Goal: Transaction & Acquisition: Book appointment/travel/reservation

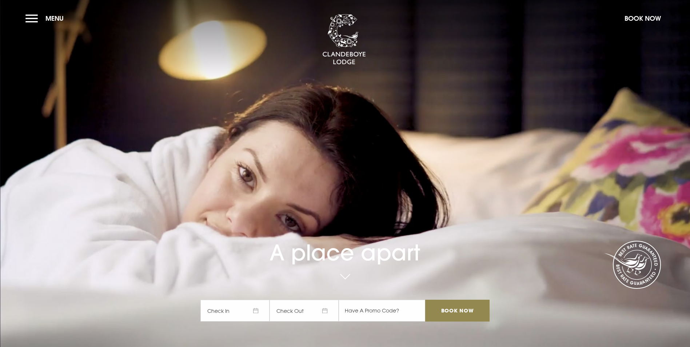
click at [254, 300] on span "Check In" at bounding box center [234, 311] width 69 height 22
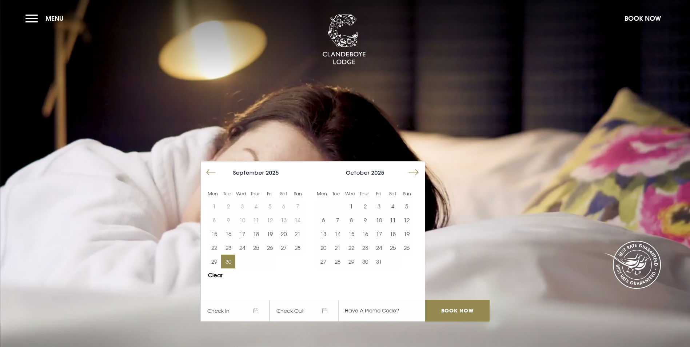
click at [231, 255] on button "30" at bounding box center [228, 262] width 14 height 14
click at [377, 285] on video "Your browser does not support the video tag." at bounding box center [345, 173] width 690 height 386
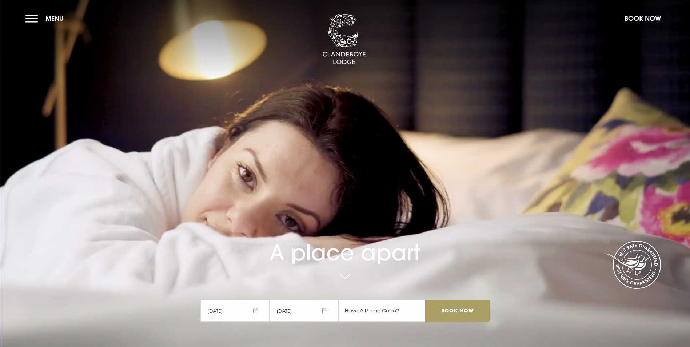
click at [448, 300] on input "Book Now" at bounding box center [457, 311] width 64 height 22
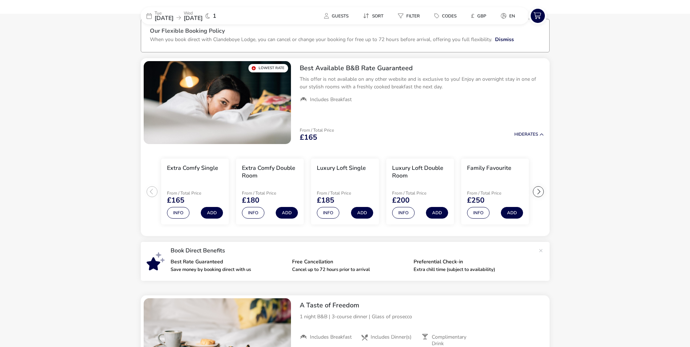
scroll to position [39, 0]
click at [540, 191] on div at bounding box center [538, 191] width 11 height 11
click at [150, 195] on div at bounding box center [152, 191] width 11 height 11
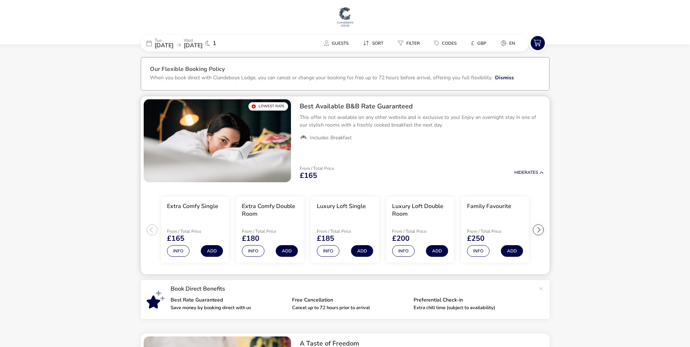
click at [265, 210] on h3 "Extra Comfy Double Room" at bounding box center [270, 210] width 56 height 15
click at [279, 249] on button "Add" at bounding box center [287, 251] width 22 height 12
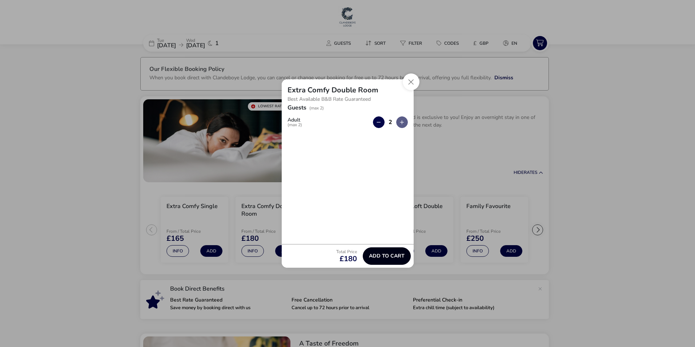
click at [392, 254] on span "Add to cart" at bounding box center [387, 255] width 36 height 5
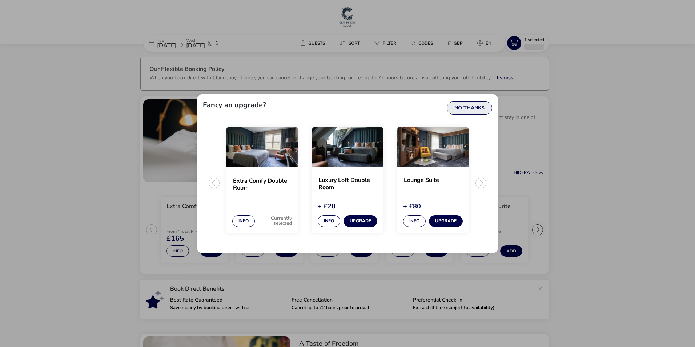
click at [472, 111] on button "No Thanks" at bounding box center [469, 107] width 45 height 13
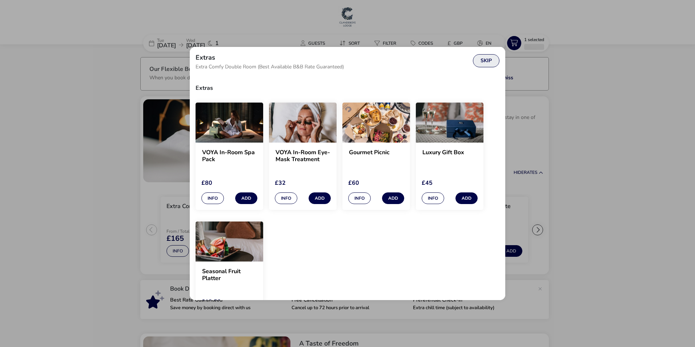
click at [495, 63] on button "Skip" at bounding box center [486, 60] width 27 height 13
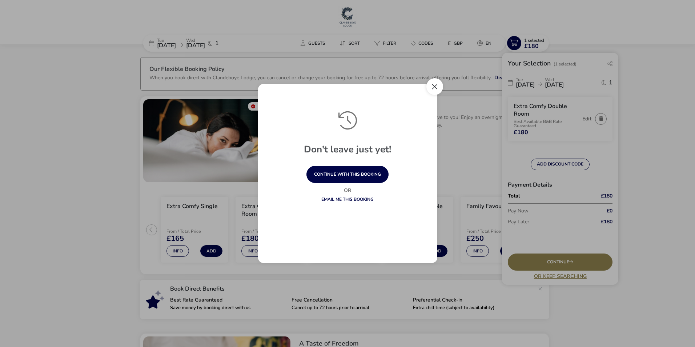
click at [434, 86] on button "Close" at bounding box center [435, 86] width 17 height 17
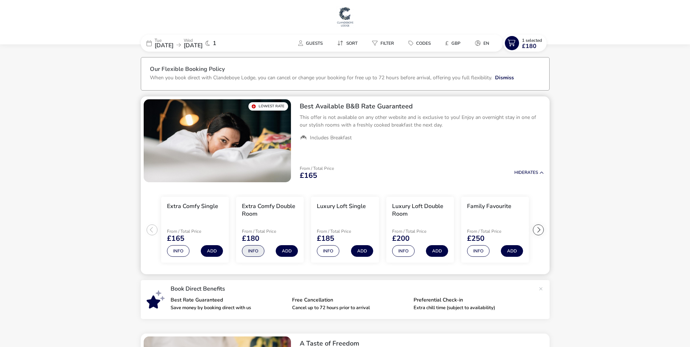
click at [247, 254] on button "Info" at bounding box center [253, 251] width 23 height 12
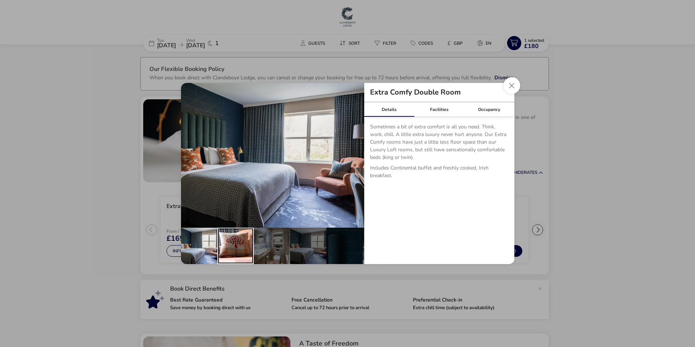
click at [239, 251] on div "details" at bounding box center [235, 246] width 36 height 36
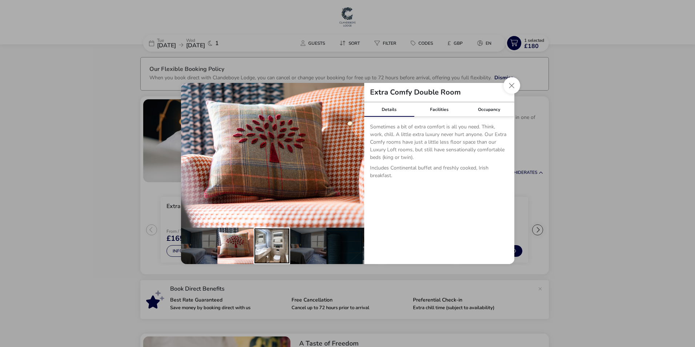
click at [280, 249] on div "details" at bounding box center [272, 246] width 36 height 36
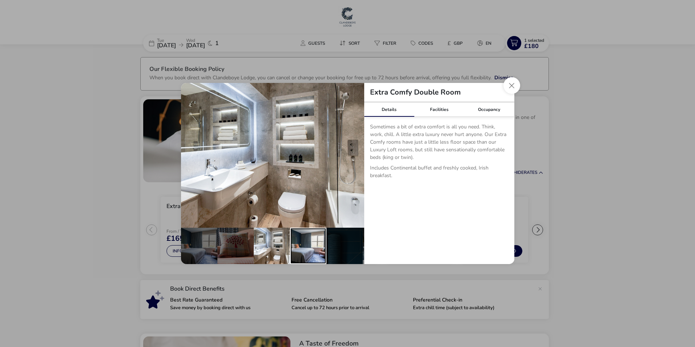
click at [308, 242] on div "details" at bounding box center [308, 246] width 36 height 36
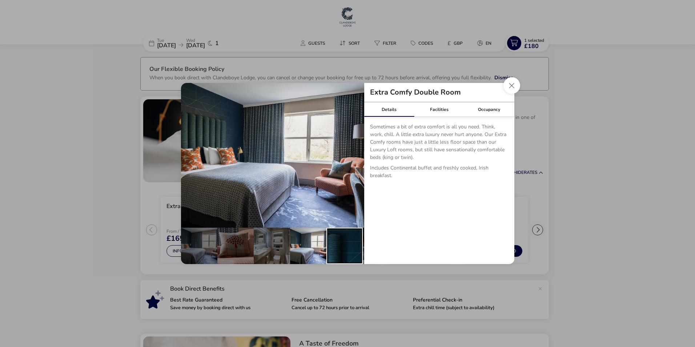
click at [336, 244] on div "details" at bounding box center [345, 246] width 36 height 36
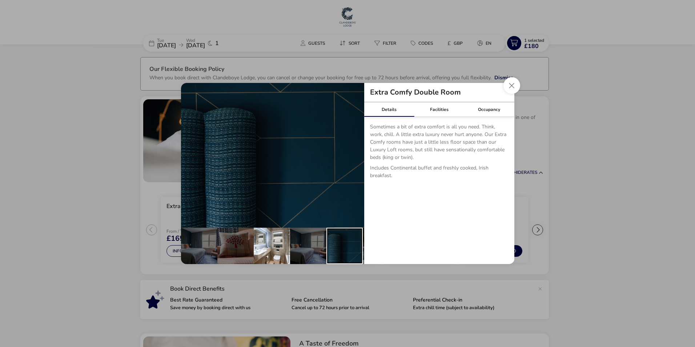
drag, startPoint x: 330, startPoint y: 239, endPoint x: 271, endPoint y: 242, distance: 59.0
click at [271, 242] on ul "details" at bounding box center [272, 246] width 183 height 36
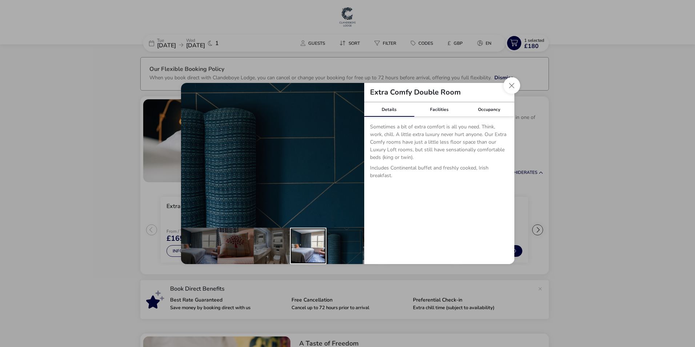
click at [306, 239] on div "details" at bounding box center [308, 246] width 36 height 36
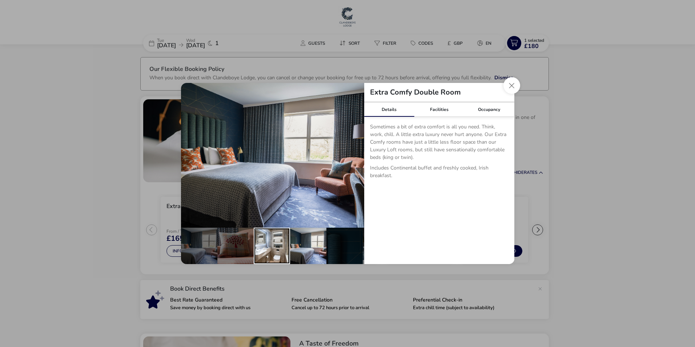
click at [269, 236] on div "details" at bounding box center [272, 246] width 36 height 36
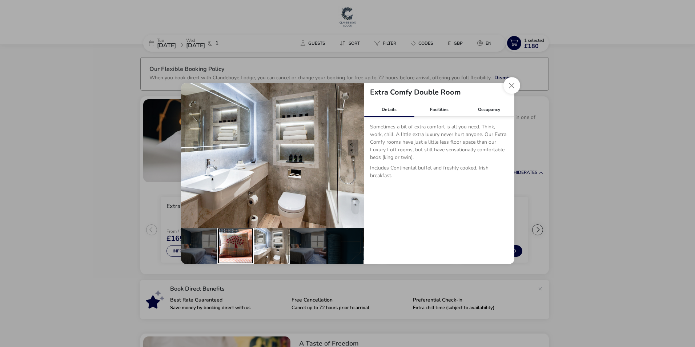
click at [234, 245] on div "details" at bounding box center [235, 246] width 36 height 36
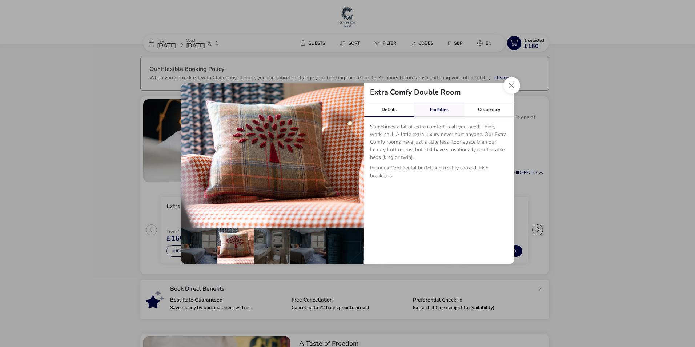
click at [435, 113] on link "Facilities" at bounding box center [439, 109] width 50 height 15
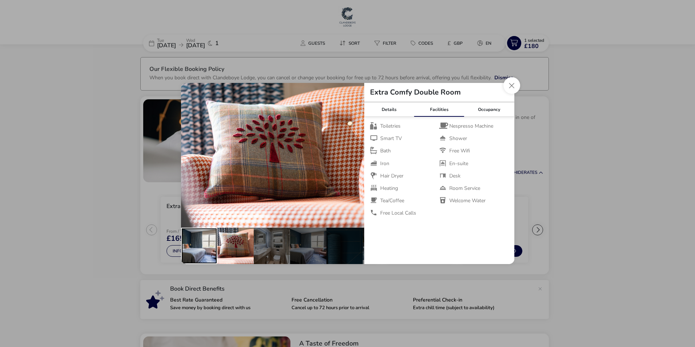
click at [195, 248] on div "details" at bounding box center [199, 246] width 36 height 36
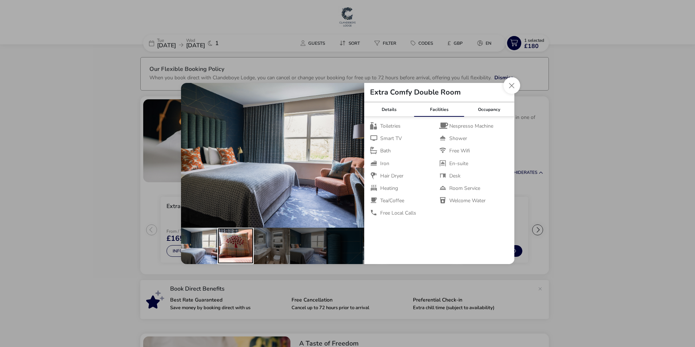
click at [242, 243] on div "details" at bounding box center [235, 246] width 36 height 36
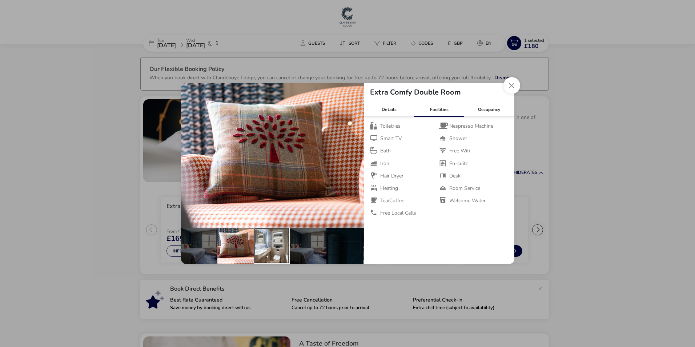
click at [274, 244] on div "details" at bounding box center [272, 246] width 36 height 36
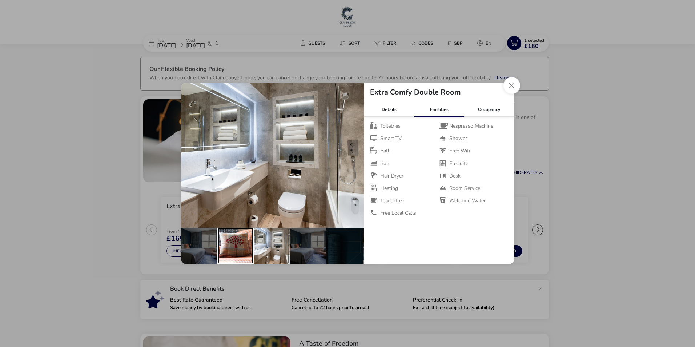
click at [239, 243] on div "details" at bounding box center [235, 246] width 36 height 36
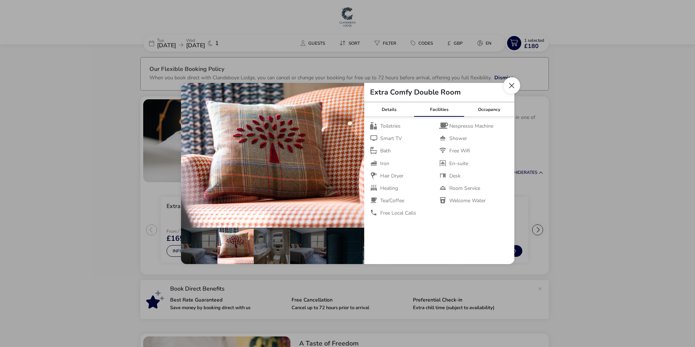
click at [513, 85] on button "Close dialog" at bounding box center [512, 85] width 17 height 17
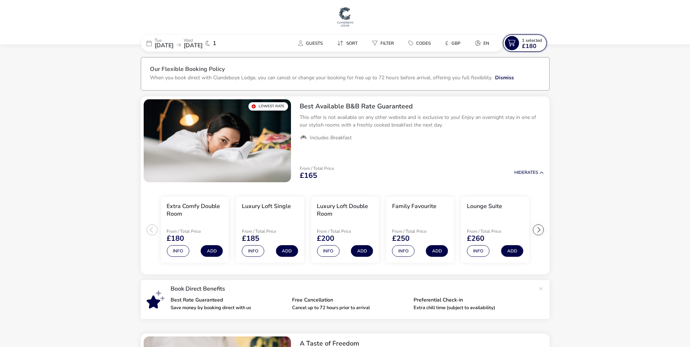
click at [525, 45] on span "£180" at bounding box center [529, 46] width 15 height 6
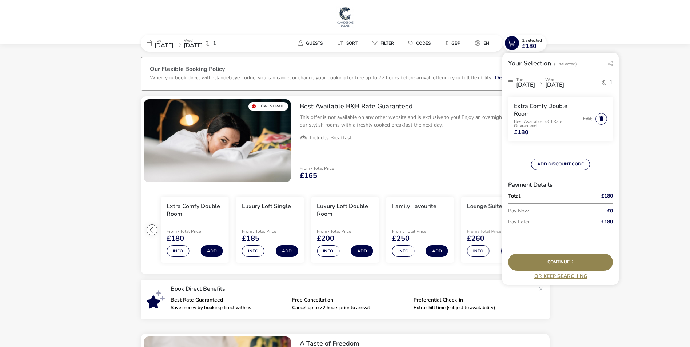
click at [602, 116] on button "button" at bounding box center [601, 119] width 12 height 12
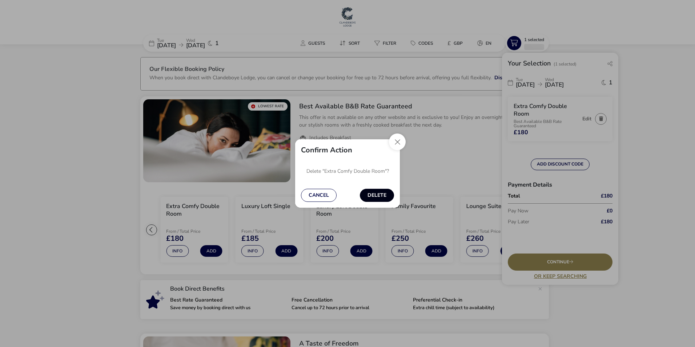
click at [381, 195] on button "Delete" at bounding box center [377, 195] width 34 height 13
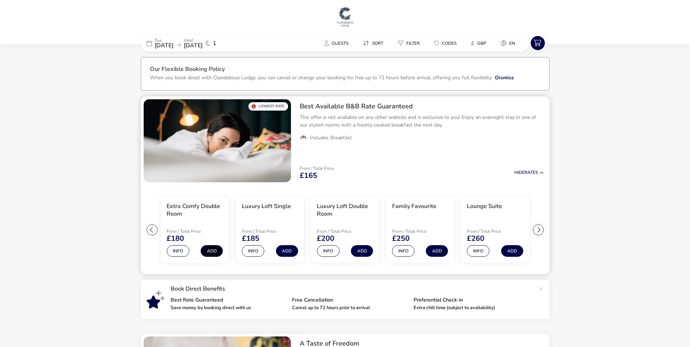
click at [217, 250] on button "Add" at bounding box center [212, 251] width 22 height 12
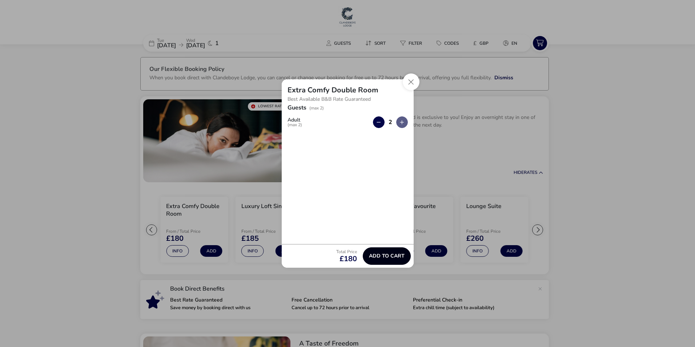
click at [381, 255] on span "Add to cart" at bounding box center [387, 255] width 36 height 5
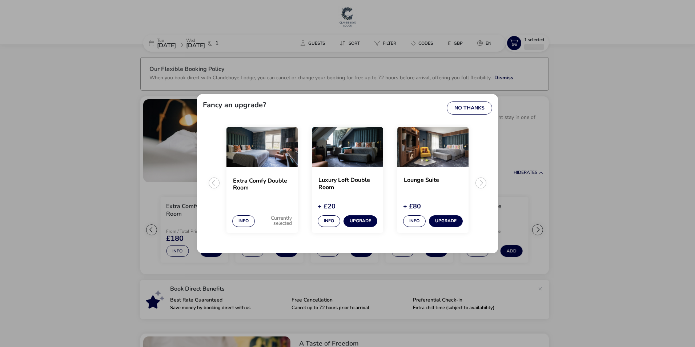
click at [482, 184] on ul "Extra Comfy Double Room Info Currently selected Luxury Loft Double Room + £20 I…" at bounding box center [347, 185] width 289 height 123
click at [481, 107] on button "No Thanks" at bounding box center [469, 107] width 45 height 13
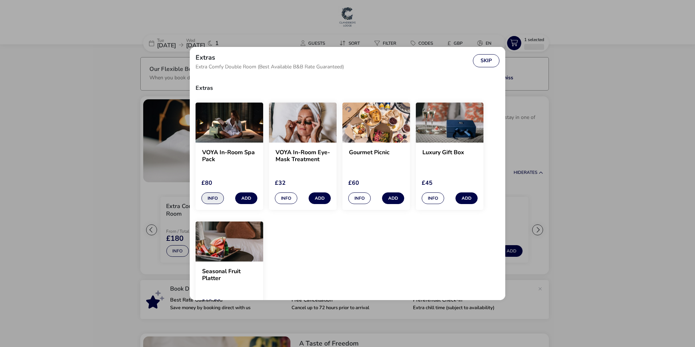
click at [211, 203] on button "Info" at bounding box center [212, 198] width 23 height 12
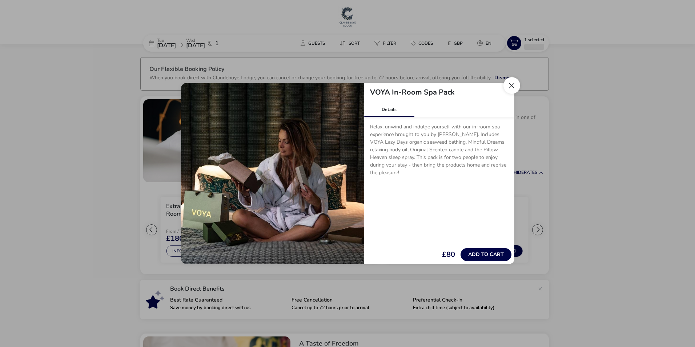
click at [513, 81] on button "Close" at bounding box center [512, 85] width 17 height 17
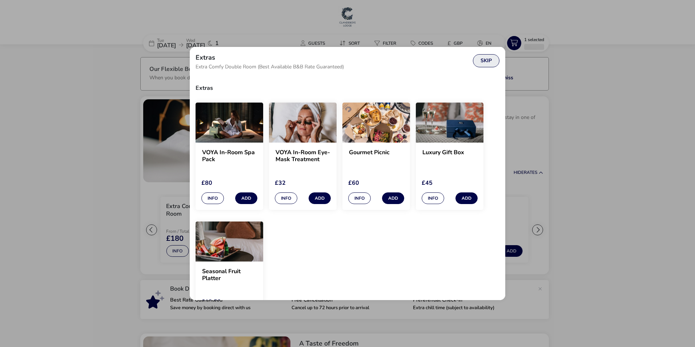
click at [493, 60] on button "Skip" at bounding box center [486, 60] width 27 height 13
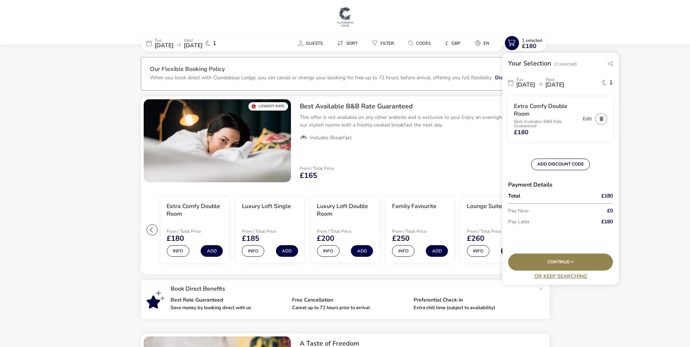
click at [344, 18] on img at bounding box center [345, 17] width 18 height 22
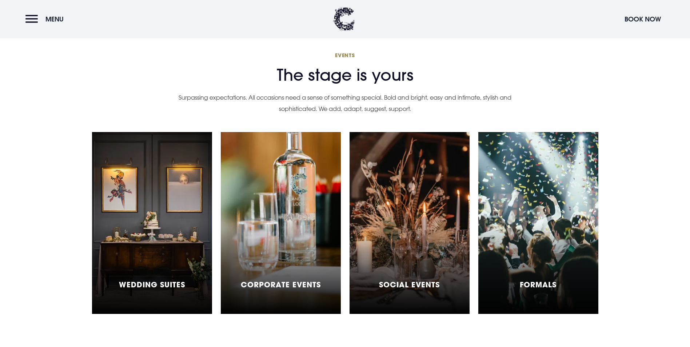
scroll to position [2243, 0]
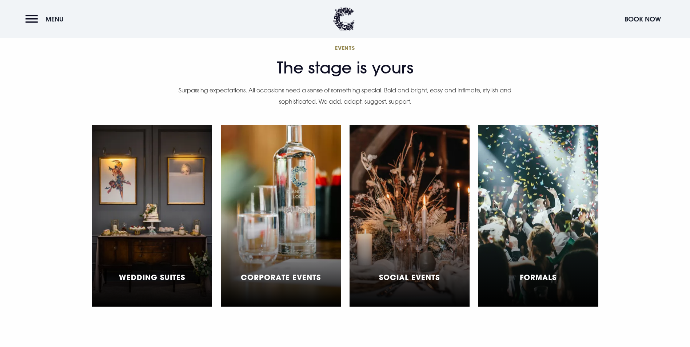
click at [164, 139] on div "Wedding Suites" at bounding box center [152, 216] width 120 height 182
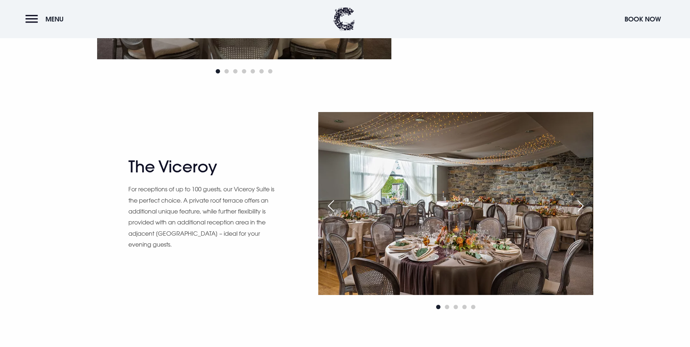
scroll to position [700, 0]
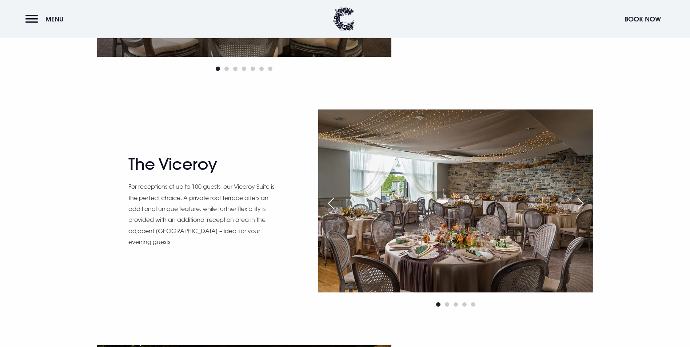
click at [582, 203] on div "Next slide" at bounding box center [580, 203] width 18 height 16
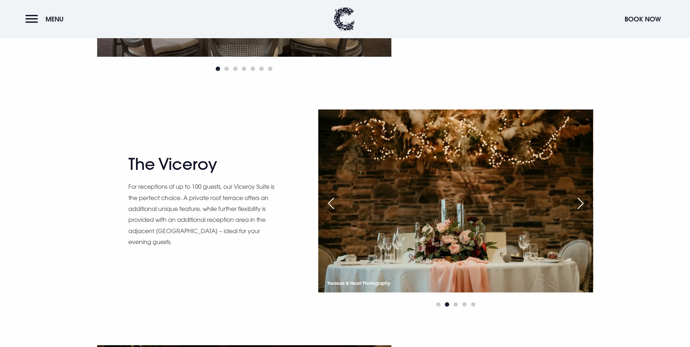
click at [582, 203] on div "Next slide" at bounding box center [580, 203] width 18 height 16
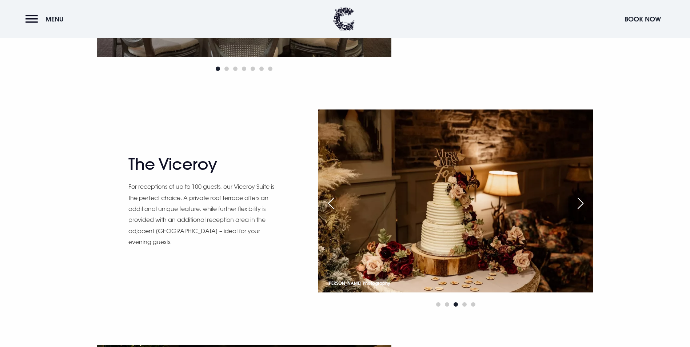
click at [582, 203] on div "Next slide" at bounding box center [580, 203] width 18 height 16
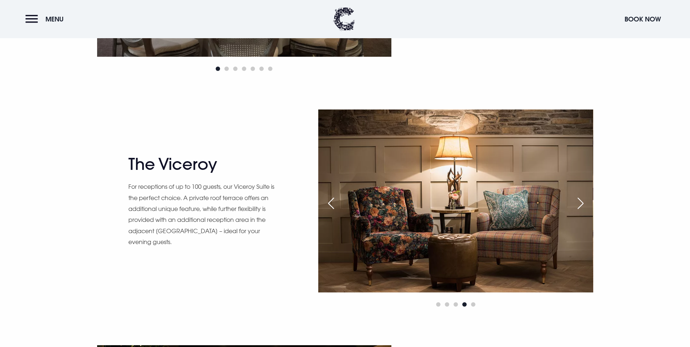
click at [582, 203] on div "Next slide" at bounding box center [580, 203] width 18 height 16
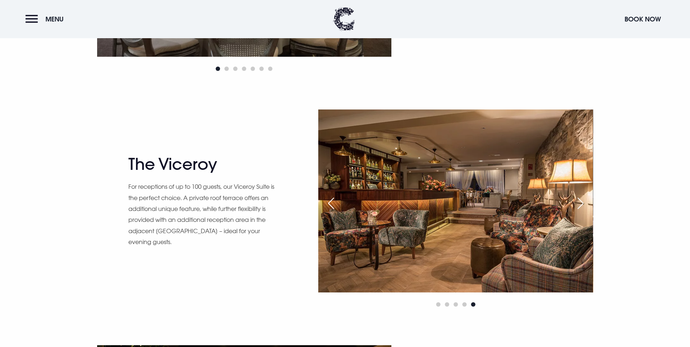
click at [582, 203] on div "Next slide" at bounding box center [580, 203] width 18 height 16
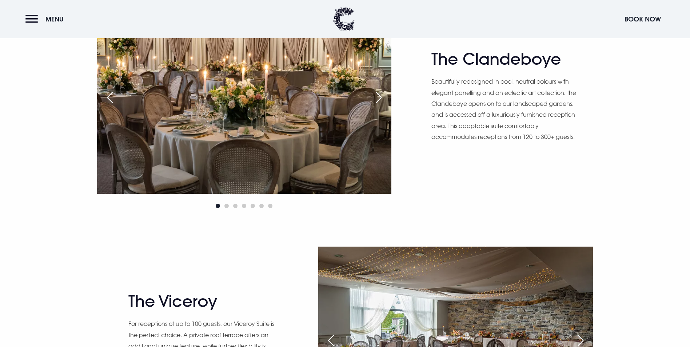
scroll to position [530, 0]
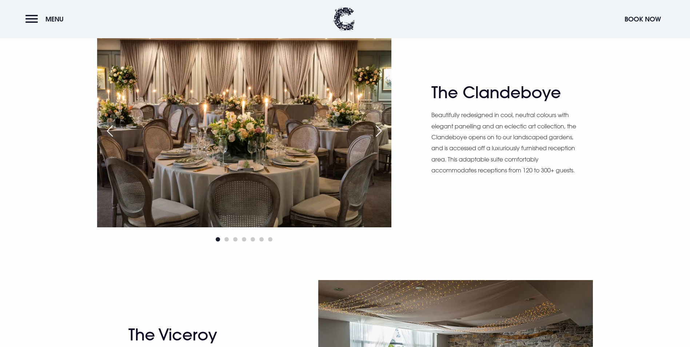
click at [381, 133] on div "Next slide" at bounding box center [378, 131] width 18 height 16
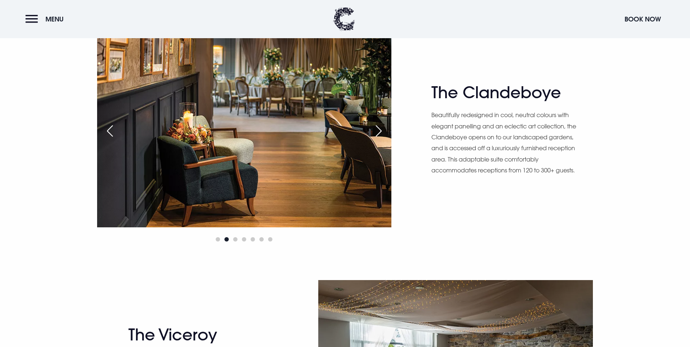
click at [381, 133] on div "Next slide" at bounding box center [378, 131] width 18 height 16
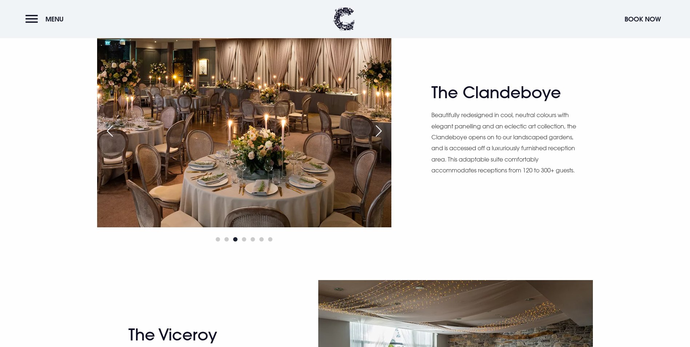
click at [381, 133] on div "Next slide" at bounding box center [378, 131] width 18 height 16
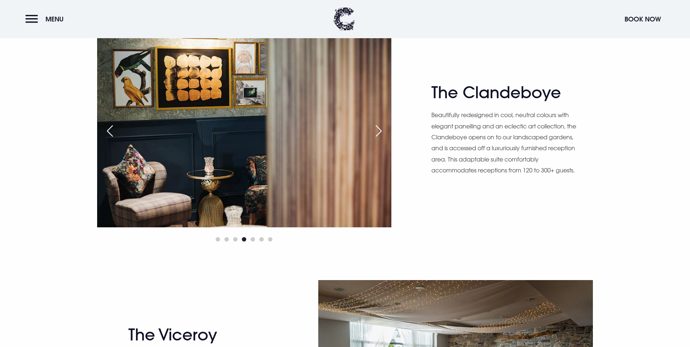
click at [381, 133] on div "Next slide" at bounding box center [378, 131] width 18 height 16
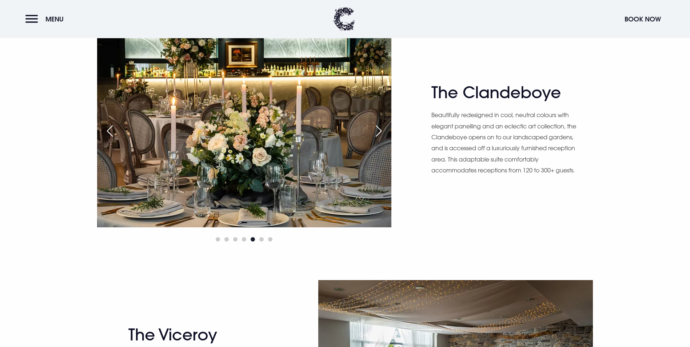
click at [381, 133] on div "Next slide" at bounding box center [378, 131] width 18 height 16
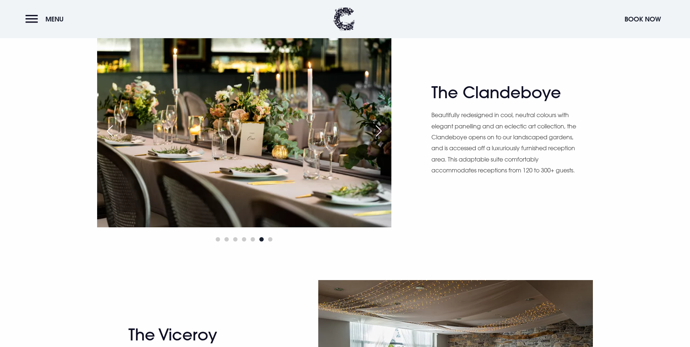
click at [381, 133] on div "Next slide" at bounding box center [378, 131] width 18 height 16
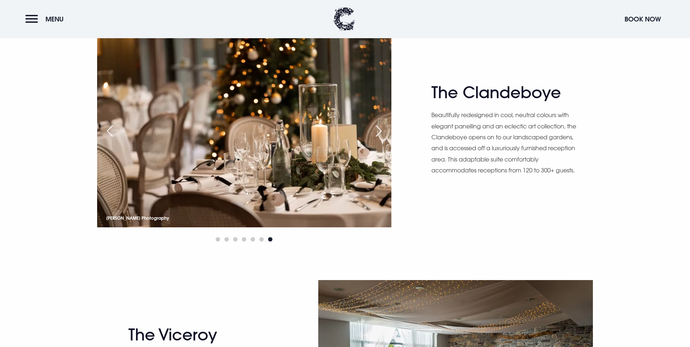
click at [381, 133] on div "Next slide" at bounding box center [378, 131] width 18 height 16
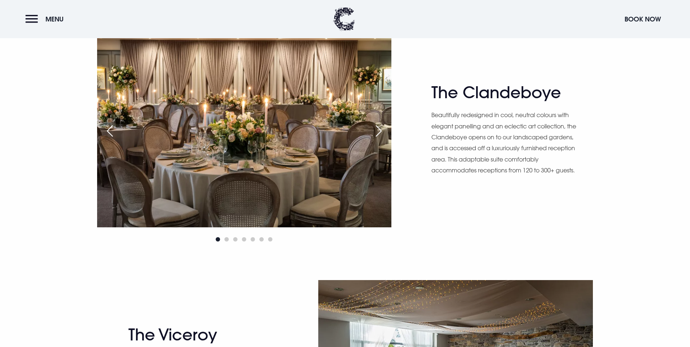
click at [381, 133] on div "Next slide" at bounding box center [378, 131] width 18 height 16
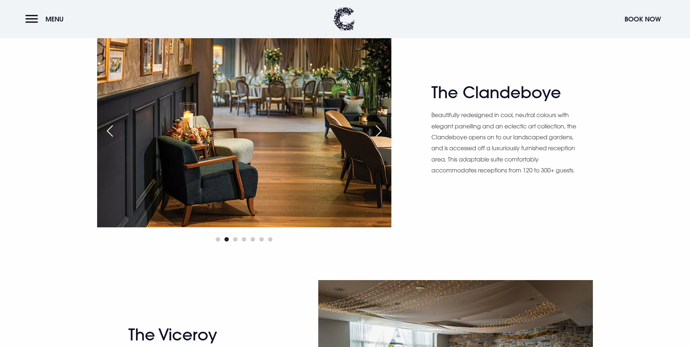
click at [381, 133] on div "Next slide" at bounding box center [378, 131] width 18 height 16
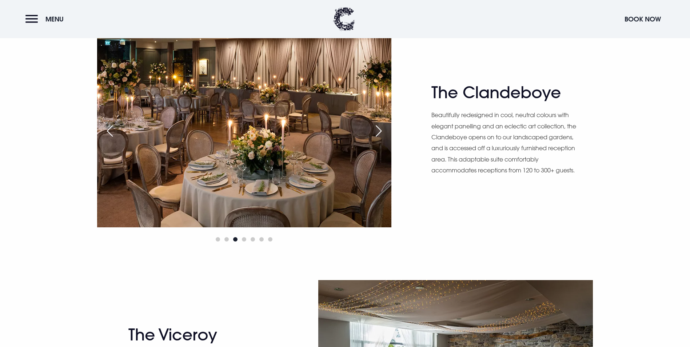
click at [381, 133] on div "Next slide" at bounding box center [378, 131] width 18 height 16
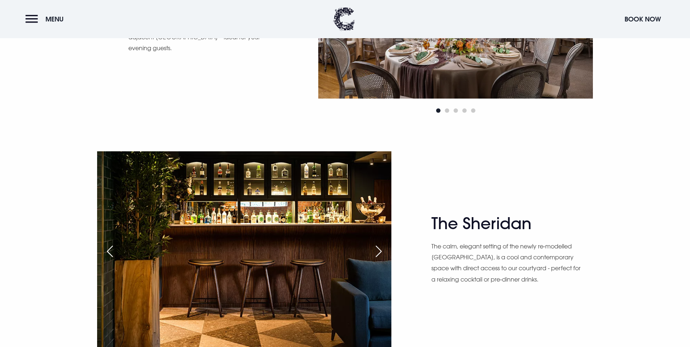
scroll to position [964, 0]
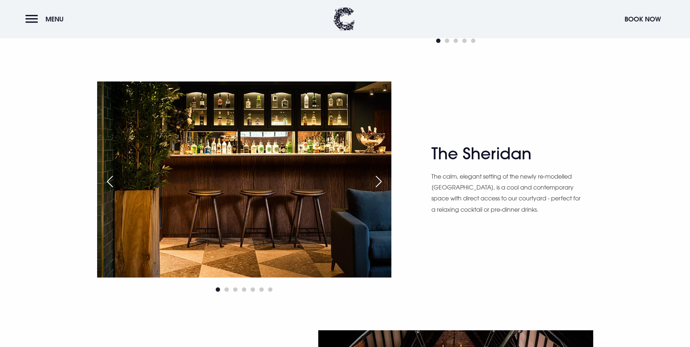
click at [380, 186] on div "Next slide" at bounding box center [378, 181] width 18 height 16
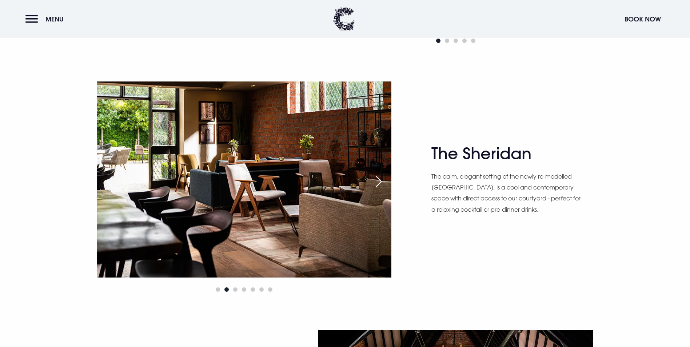
click at [380, 186] on div "Next slide" at bounding box center [378, 181] width 18 height 16
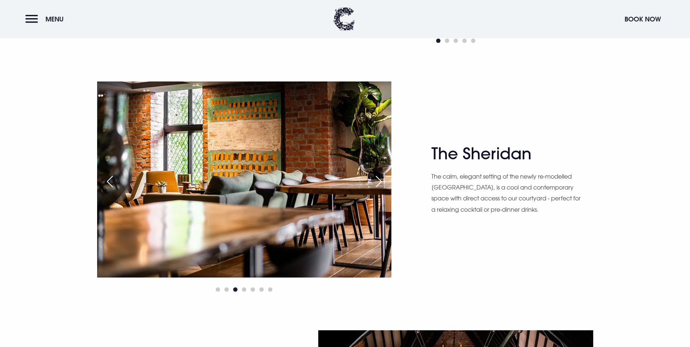
click at [380, 186] on div "Next slide" at bounding box center [378, 181] width 18 height 16
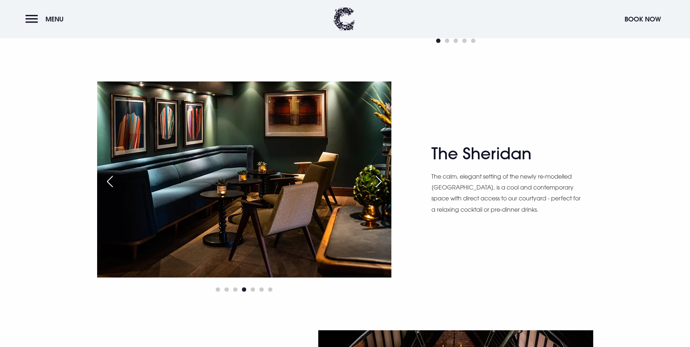
click at [380, 186] on div "Next slide" at bounding box center [378, 181] width 18 height 16
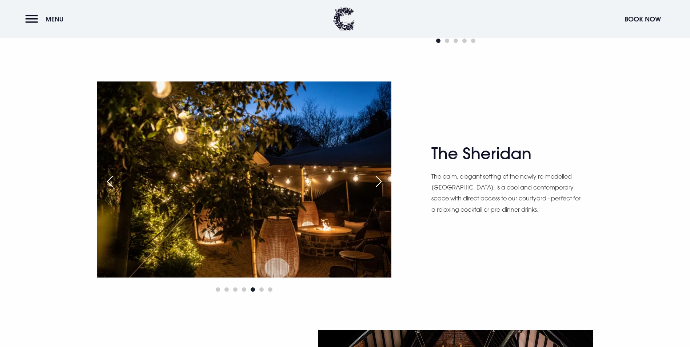
click at [380, 186] on div "Next slide" at bounding box center [378, 181] width 18 height 16
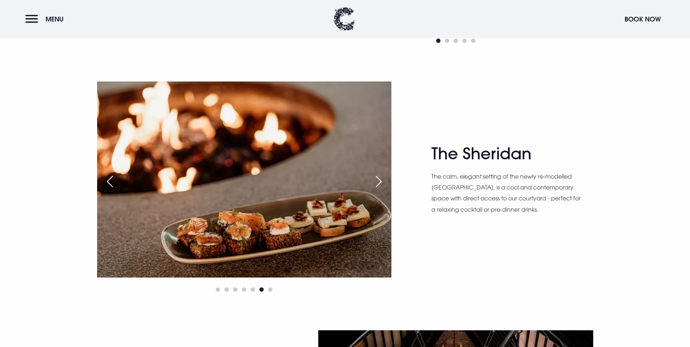
click at [380, 186] on div "Next slide" at bounding box center [378, 181] width 18 height 16
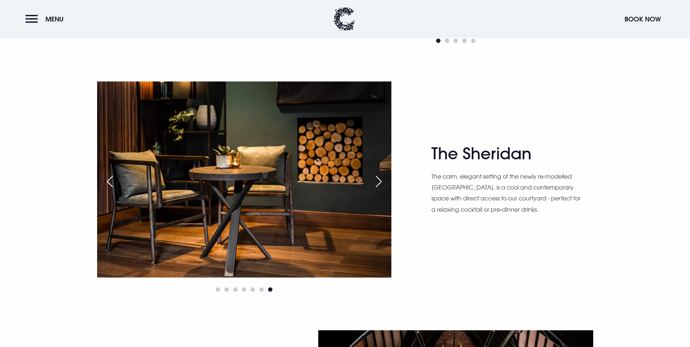
click at [380, 186] on div "Next slide" at bounding box center [378, 181] width 18 height 16
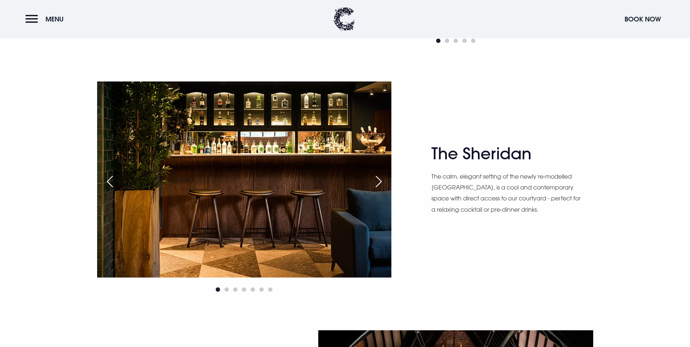
click at [380, 186] on div "Next slide" at bounding box center [378, 181] width 18 height 16
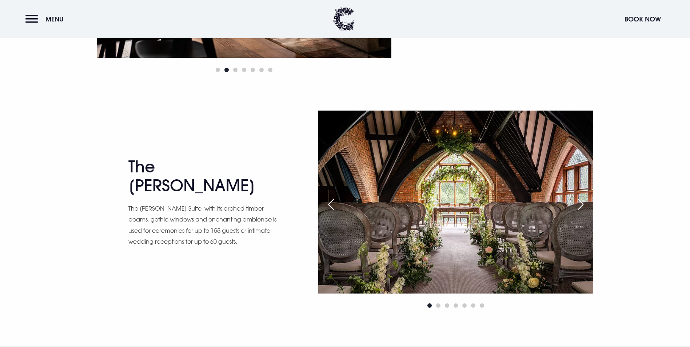
scroll to position [1194, 0]
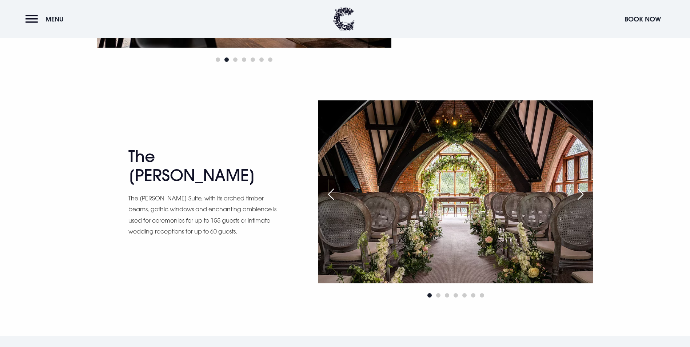
click at [577, 196] on div "Next slide" at bounding box center [580, 194] width 18 height 16
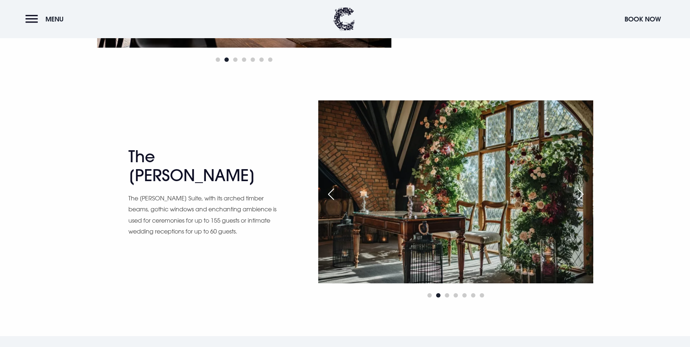
click at [577, 196] on div "Next slide" at bounding box center [580, 194] width 18 height 16
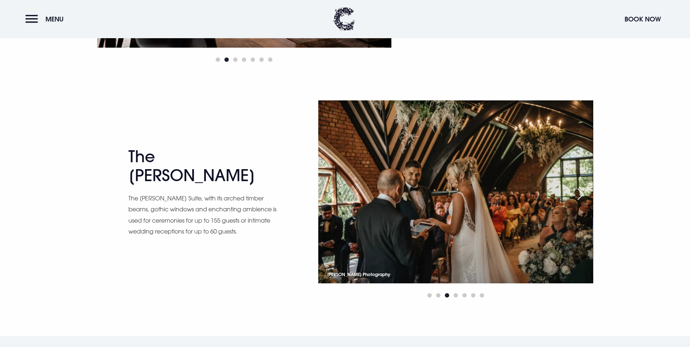
click at [577, 196] on div "Next slide" at bounding box center [580, 194] width 18 height 16
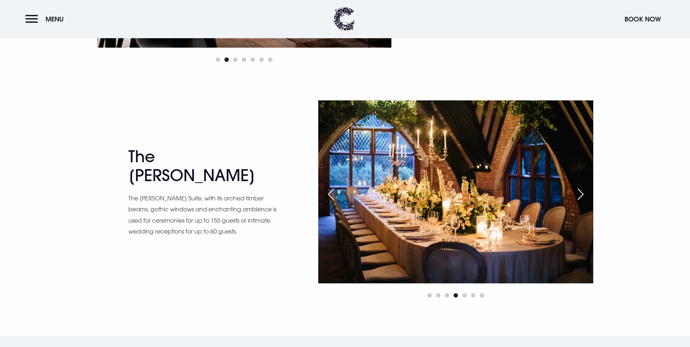
click at [577, 196] on div "Next slide" at bounding box center [580, 194] width 18 height 16
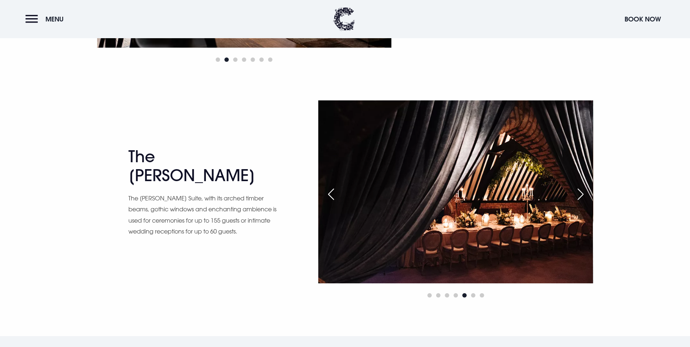
click at [577, 196] on div "Next slide" at bounding box center [580, 194] width 18 height 16
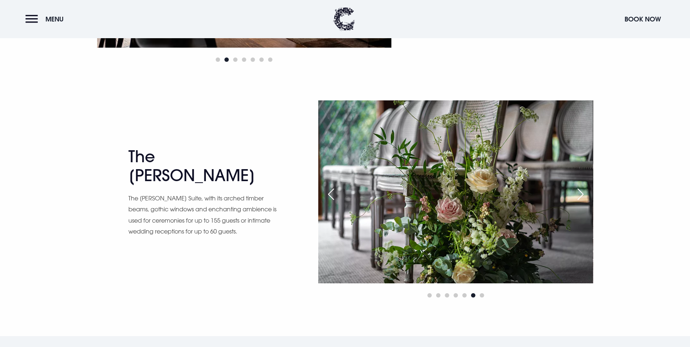
click at [577, 196] on div "Next slide" at bounding box center [580, 194] width 18 height 16
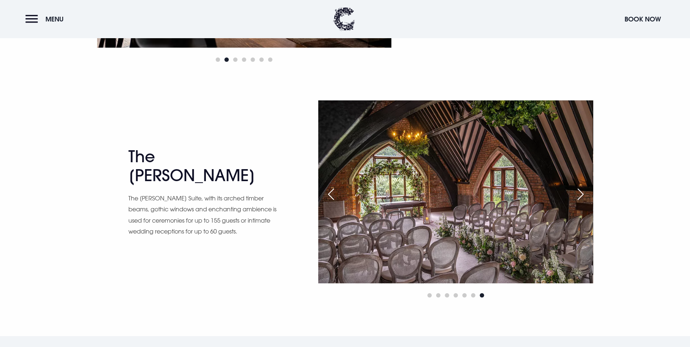
click at [577, 196] on div "Next slide" at bounding box center [580, 194] width 18 height 16
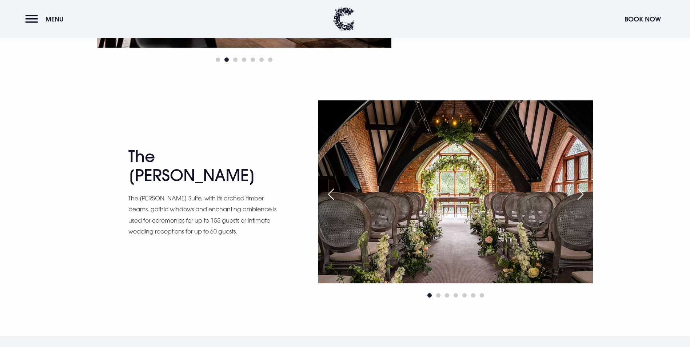
click at [577, 196] on div "Next slide" at bounding box center [580, 194] width 18 height 16
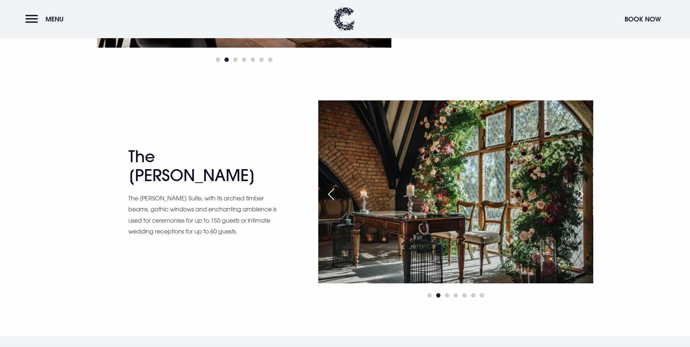
click at [577, 196] on div "Next slide" at bounding box center [580, 194] width 18 height 16
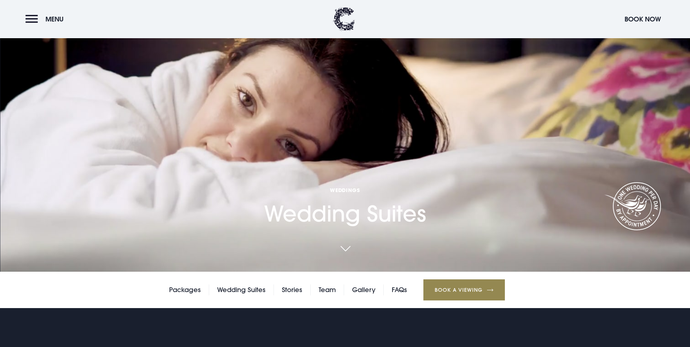
scroll to position [0, 0]
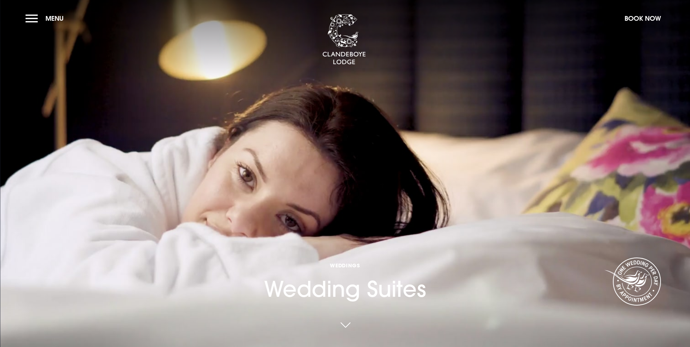
click at [346, 320] on link at bounding box center [345, 325] width 17 height 16
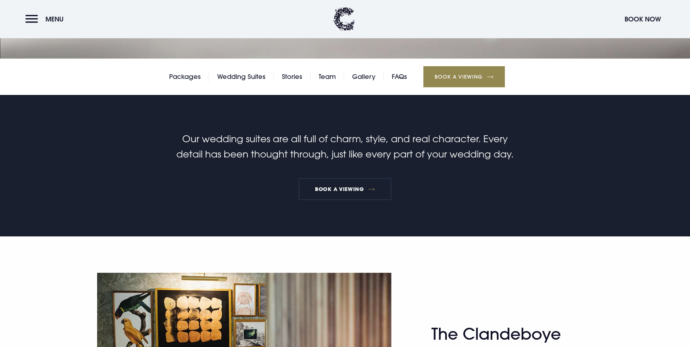
scroll to position [292, 0]
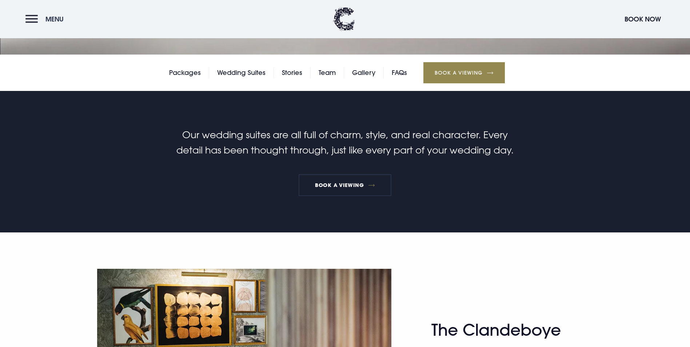
click at [35, 16] on button "Menu" at bounding box center [46, 19] width 42 height 16
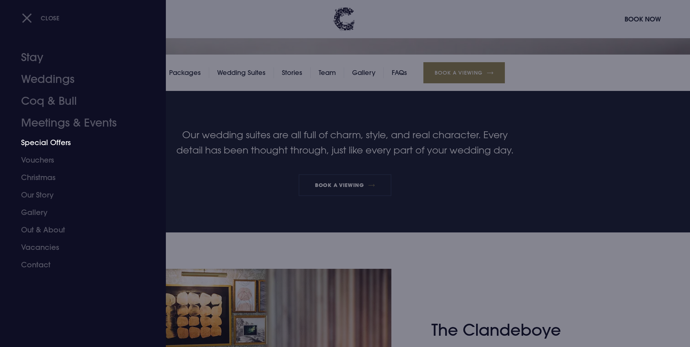
click at [72, 139] on link "Special Offers" at bounding box center [78, 142] width 115 height 17
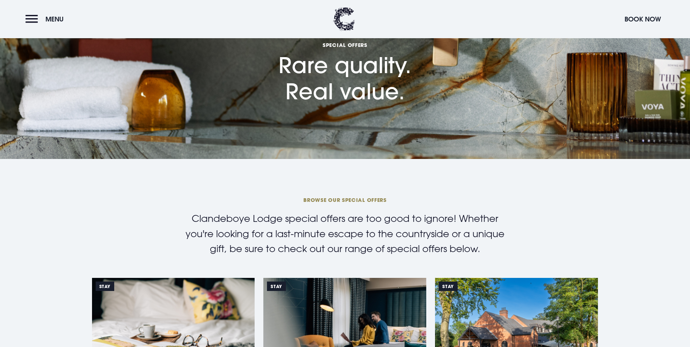
scroll to position [53, 0]
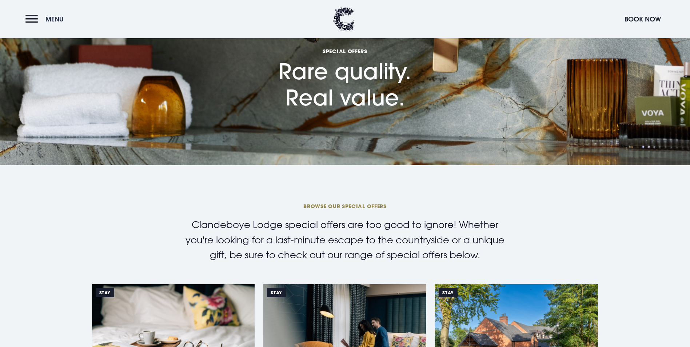
click at [37, 16] on button "Menu" at bounding box center [46, 19] width 42 height 16
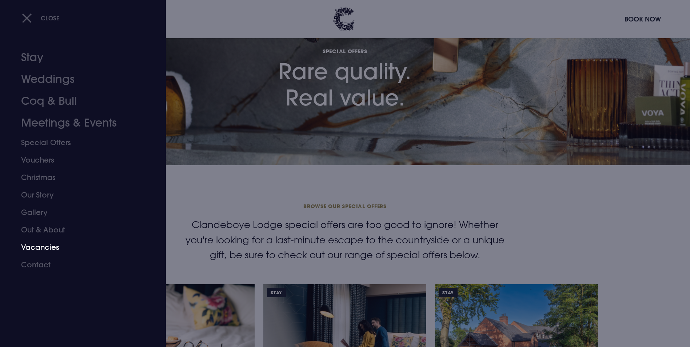
click at [35, 247] on link "Vacancies" at bounding box center [78, 247] width 115 height 17
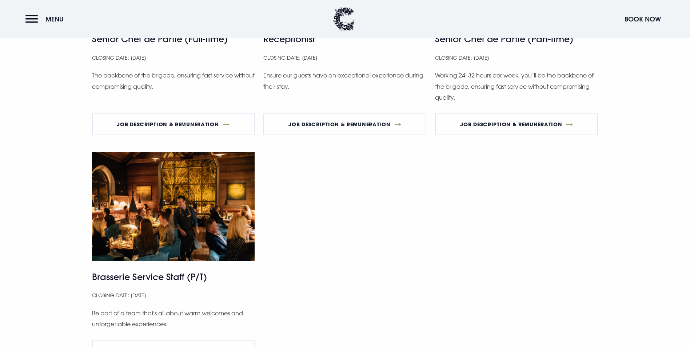
scroll to position [531, 0]
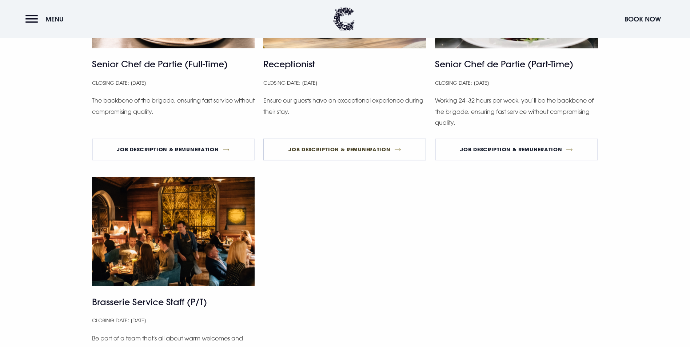
click at [395, 160] on link "Job Description & Remuneration" at bounding box center [344, 150] width 163 height 22
click at [689, 57] on section "Current vacancies Senior Chef de Partie (Full-Time) Closing Date: [DATE] The ba…" at bounding box center [345, 150] width 690 height 581
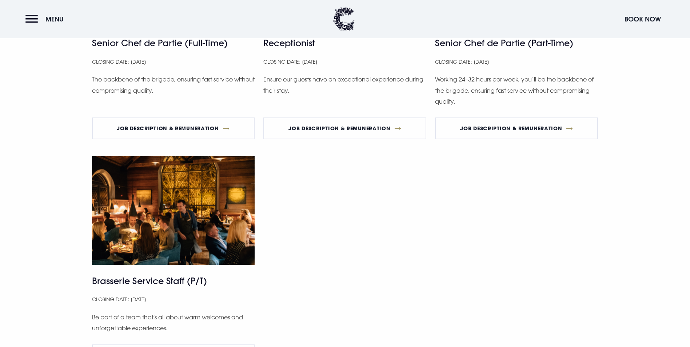
scroll to position [525, 0]
